Goal: Task Accomplishment & Management: Manage account settings

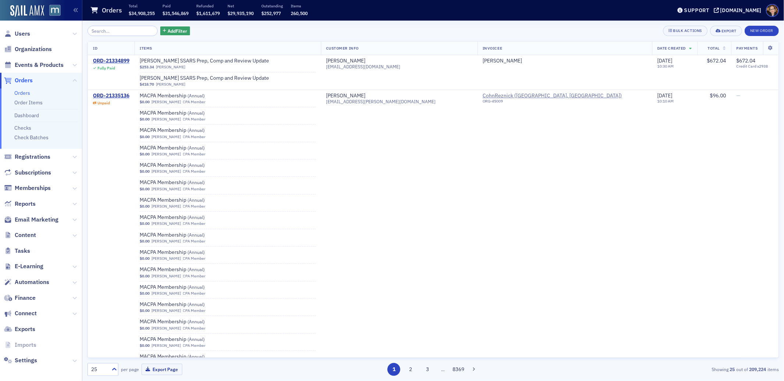
click at [28, 81] on span "Orders" at bounding box center [24, 80] width 18 height 8
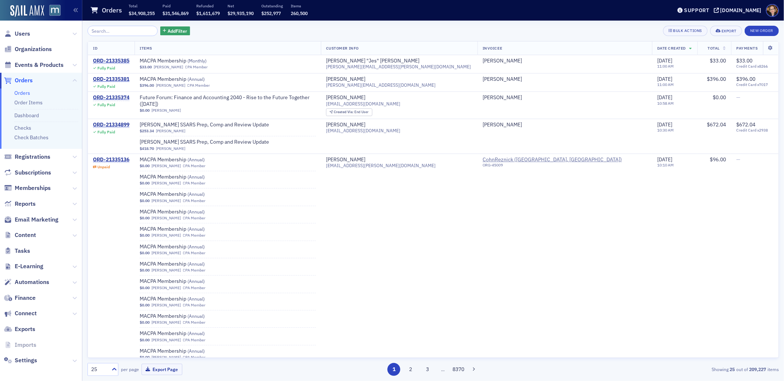
click at [20, 79] on span "Orders" at bounding box center [24, 80] width 18 height 8
